Goal: Task Accomplishment & Management: Complete application form

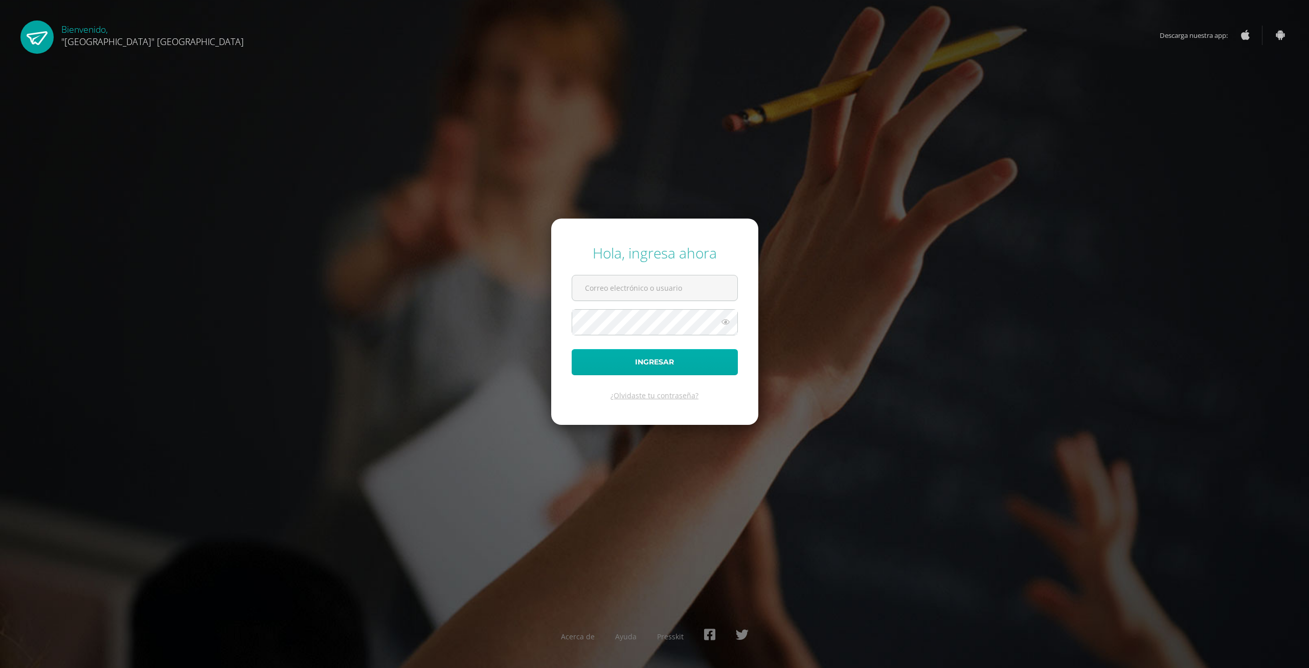
type input "[EMAIL_ADDRESS][DOMAIN_NAME]"
click at [709, 359] on button "Ingresar" at bounding box center [655, 362] width 166 height 26
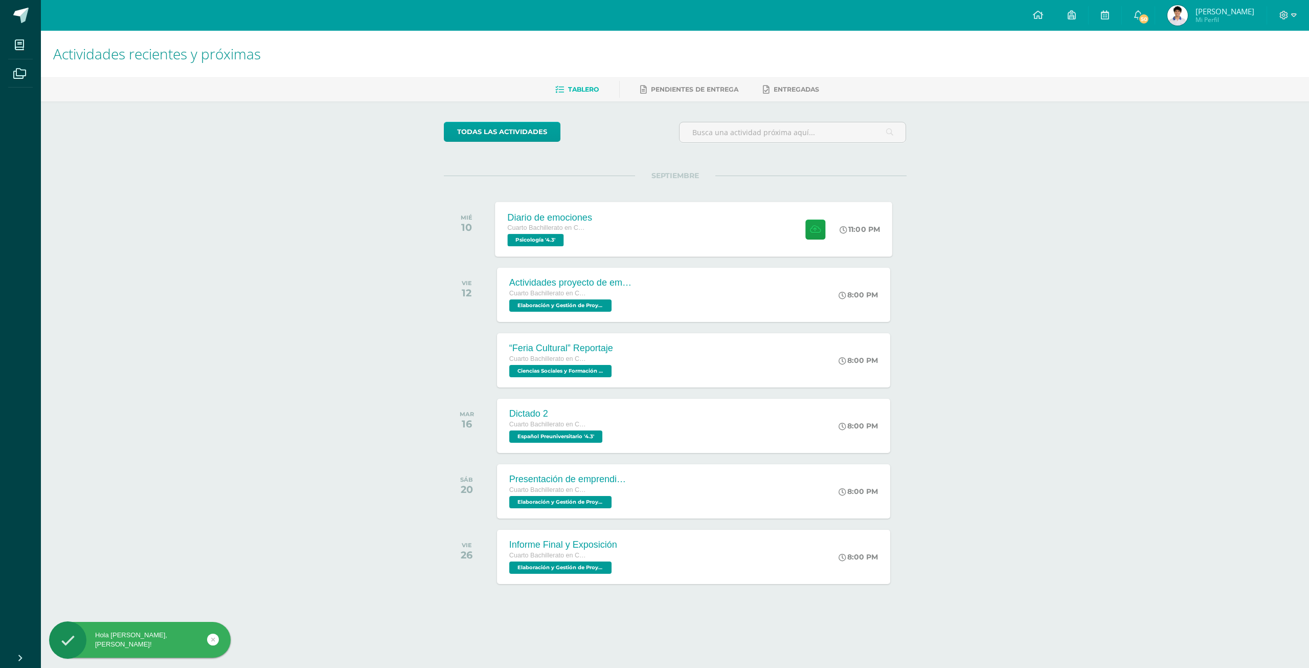
click at [634, 225] on div "Diario de emociones Cuarto Bachillerato en Ciencias y Letras Psicología '4.3' 1…" at bounding box center [693, 229] width 397 height 55
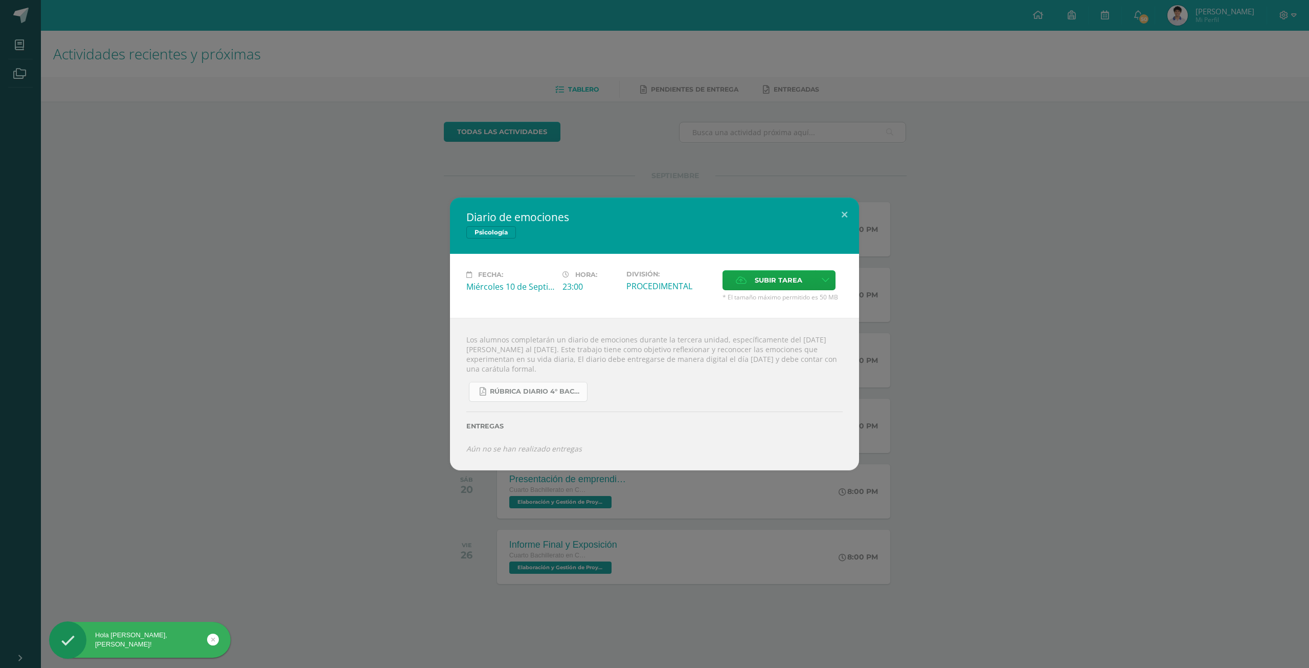
click at [550, 389] on span "RÚBRICA DIARIO 4° BACHI.pdf" at bounding box center [536, 391] width 92 height 8
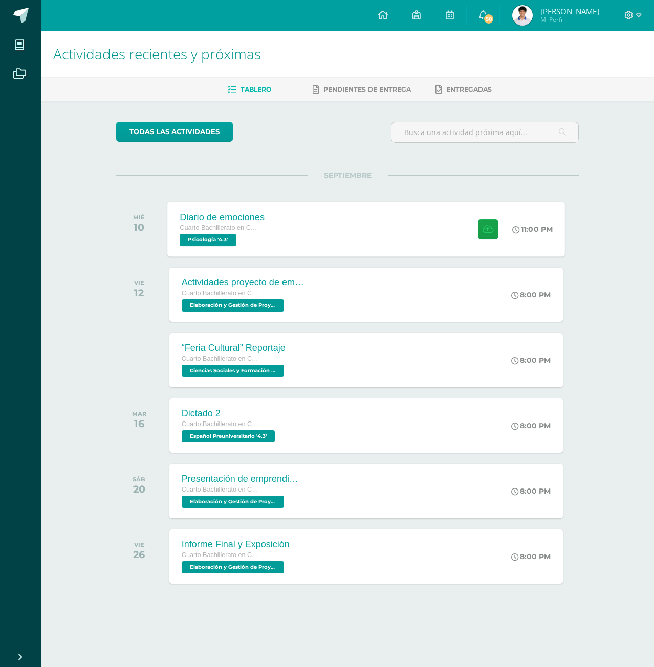
click at [256, 245] on div "Cuarto Bachillerato en Ciencias y Letras Psicología '4.3'" at bounding box center [222, 235] width 85 height 24
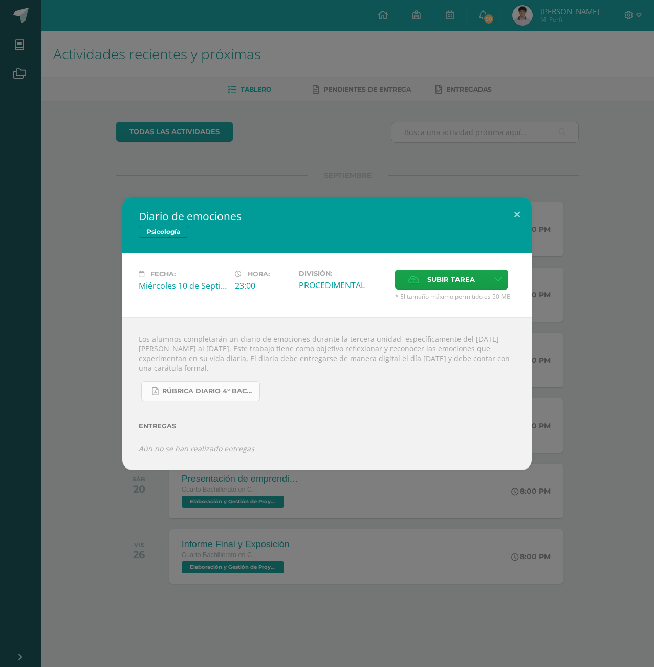
click at [217, 391] on span "RÚBRICA DIARIO 4° BACHI.pdf" at bounding box center [208, 391] width 92 height 8
click at [478, 283] on label "Subir tarea" at bounding box center [441, 280] width 93 height 20
click at [0, 0] on input "Subir tarea" at bounding box center [0, 0] width 0 height 0
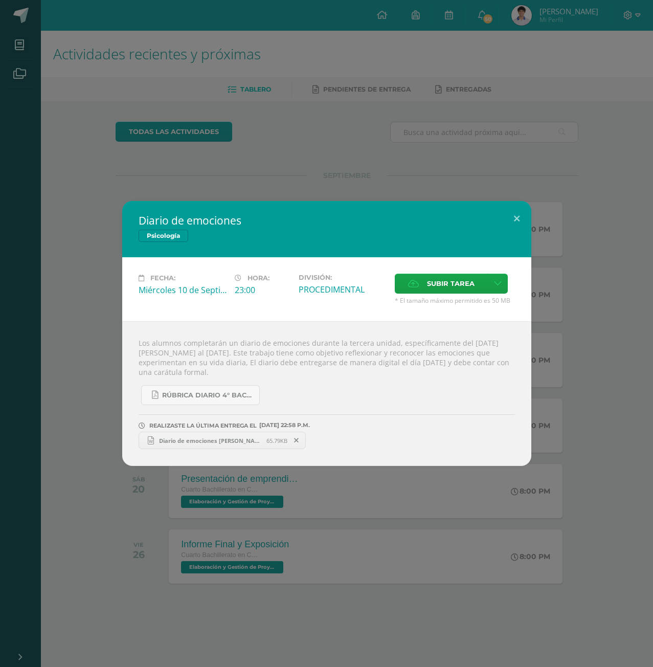
click at [202, 437] on span "Diario de emociones Luis Paiz 4.3.docx" at bounding box center [210, 441] width 113 height 8
